Goal: Task Accomplishment & Management: Manage account settings

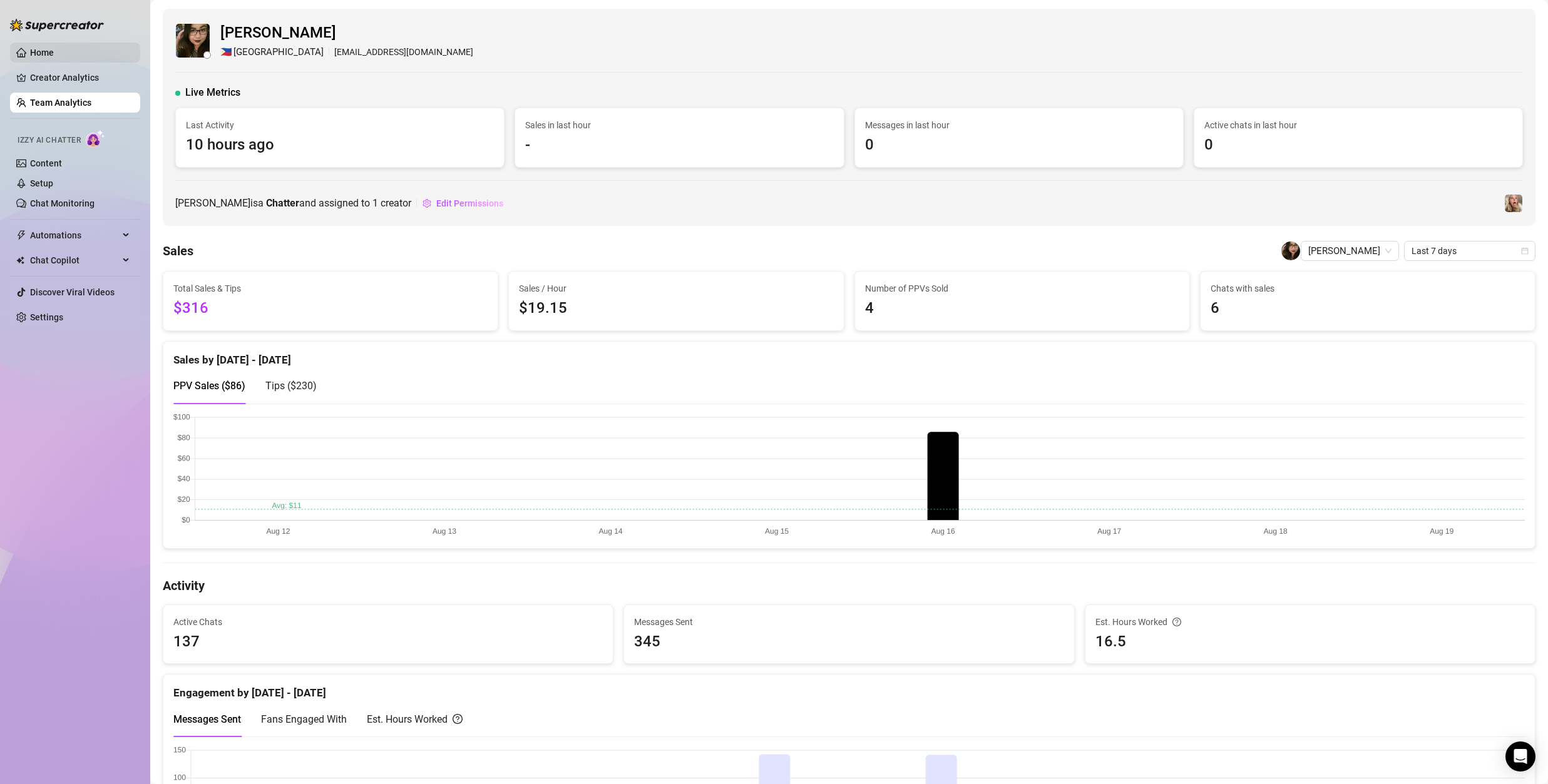
click at [35, 51] on link "Home" at bounding box center [41, 53] width 24 height 10
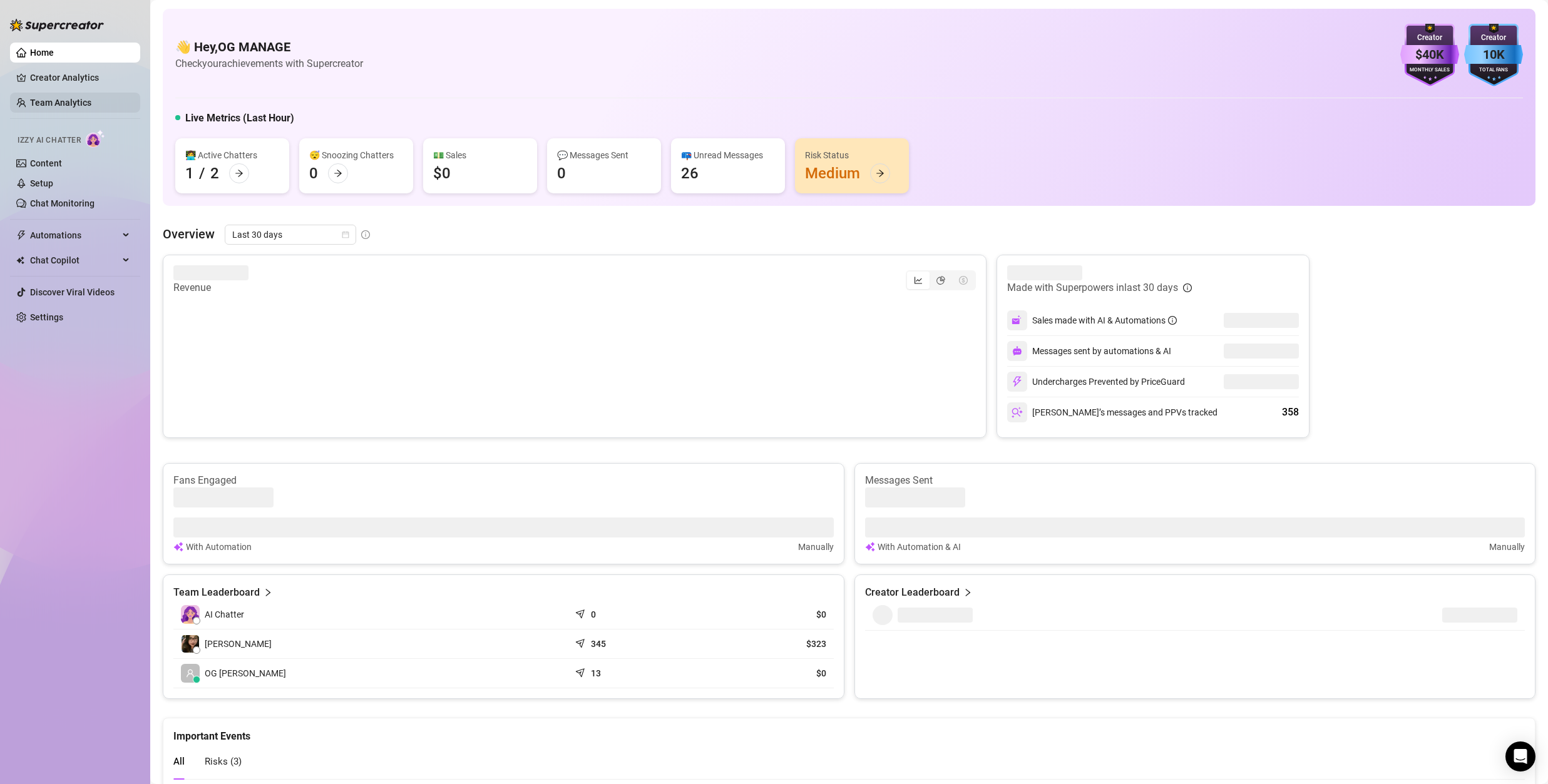
click at [68, 104] on link "Team Analytics" at bounding box center [61, 103] width 61 height 10
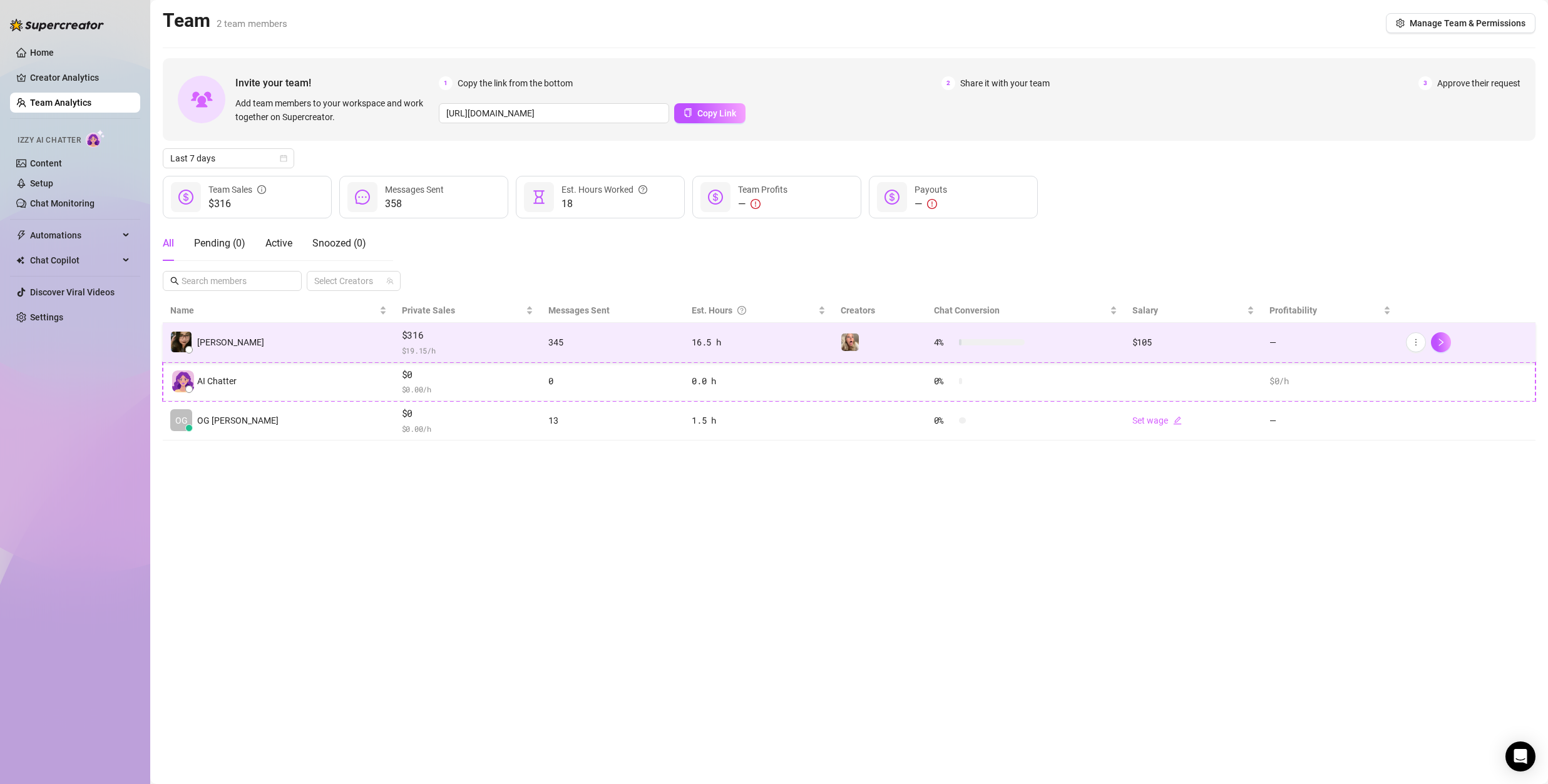
click at [752, 344] on div "16.5 h" at bounding box center [758, 342] width 134 height 13
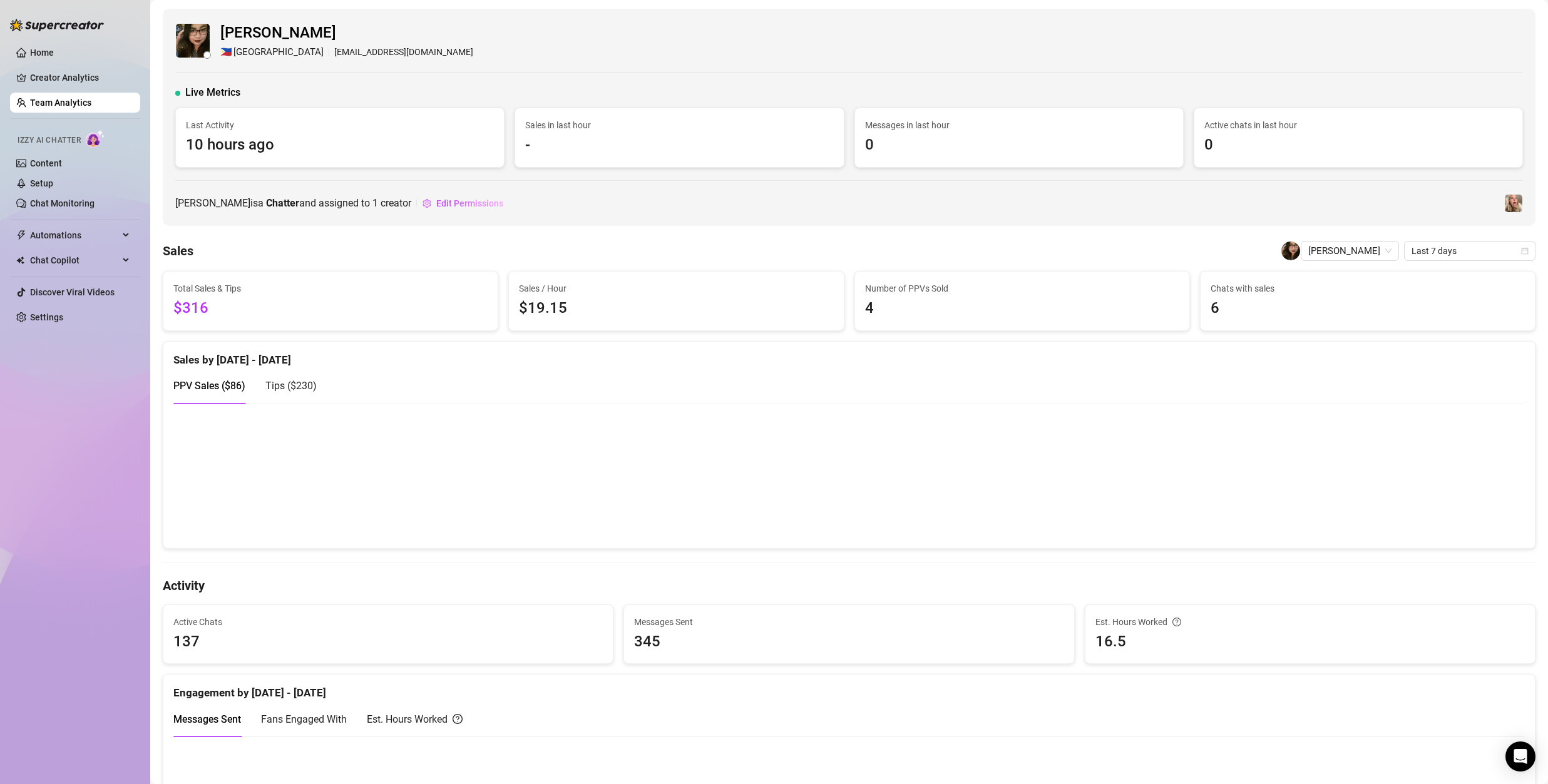
click at [48, 103] on link "Team Analytics" at bounding box center [61, 103] width 61 height 10
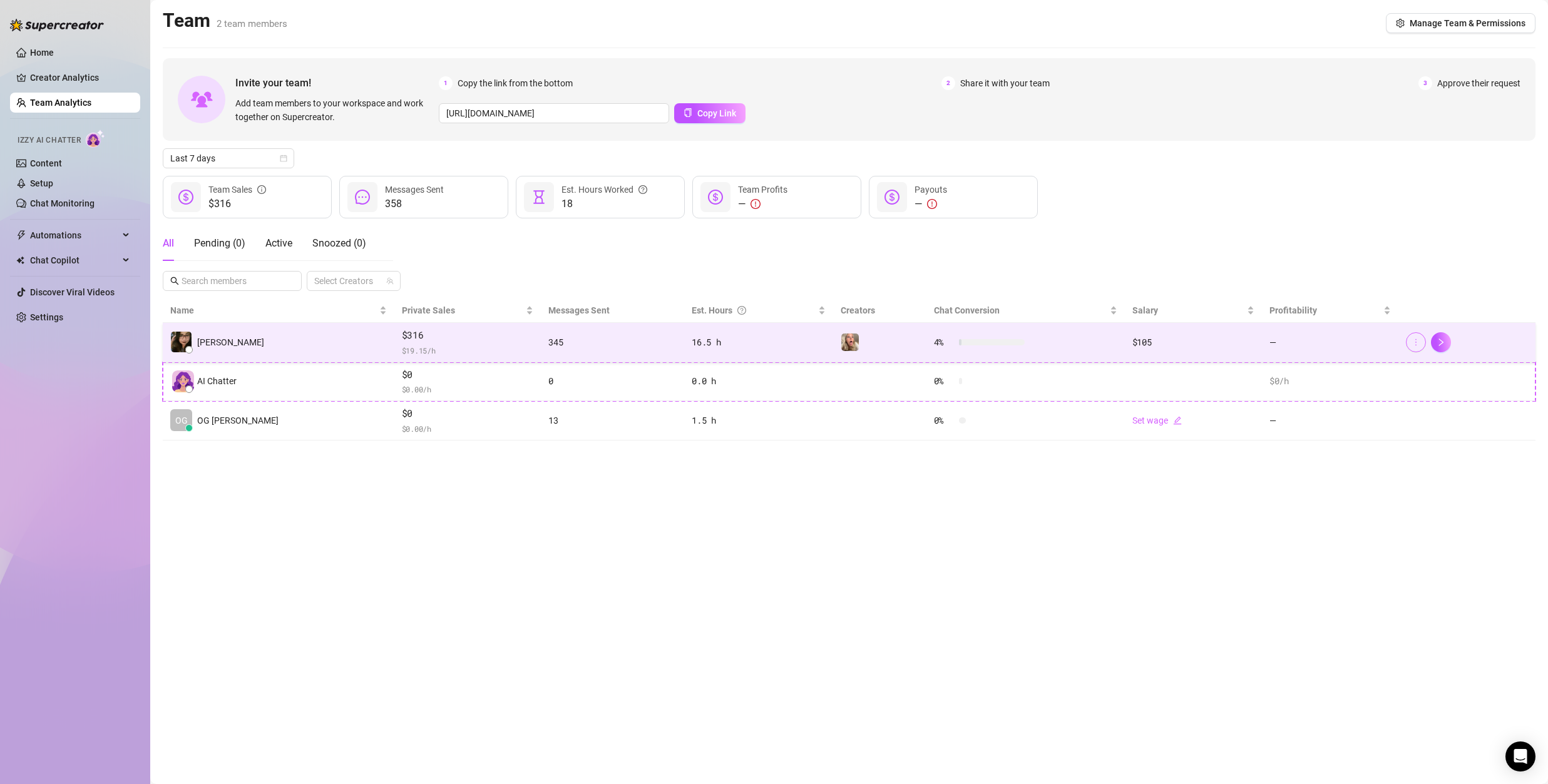
click at [1413, 344] on icon "more" at bounding box center [1415, 342] width 9 height 9
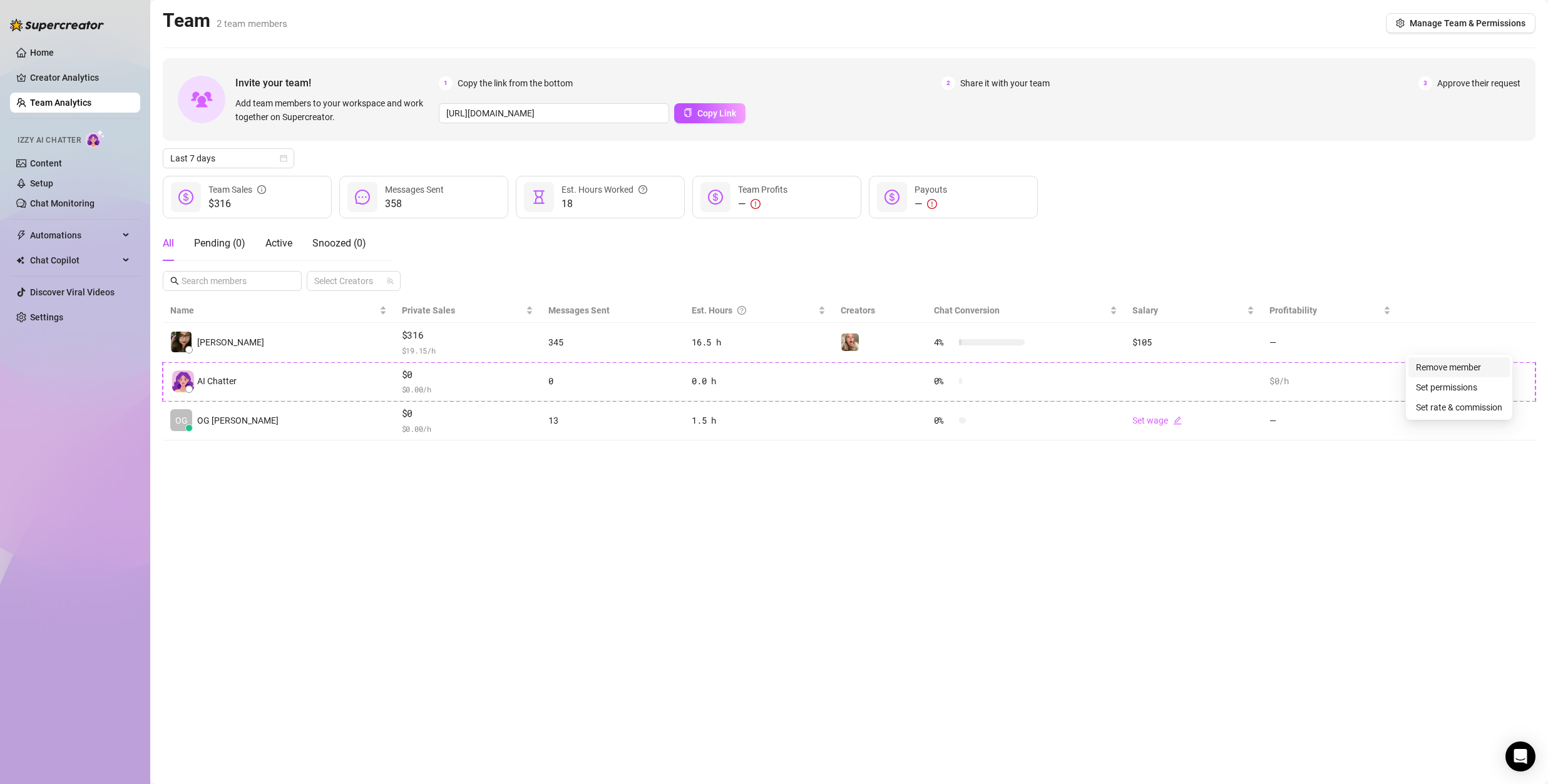
click at [1434, 362] on link "Remove member" at bounding box center [1449, 367] width 65 height 10
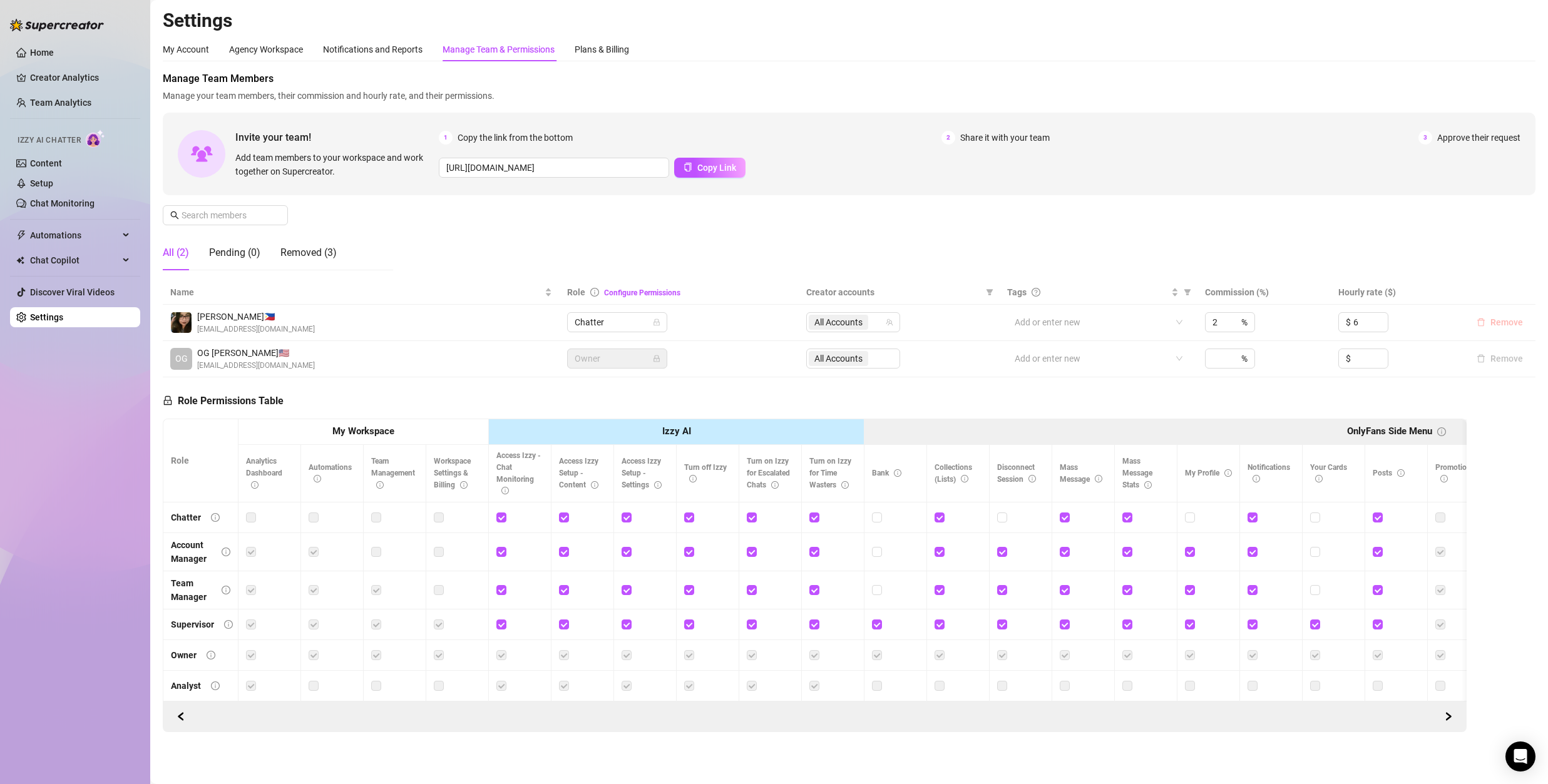
click at [1504, 324] on span "Remove" at bounding box center [1507, 322] width 33 height 10
